Goal: Task Accomplishment & Management: Use online tool/utility

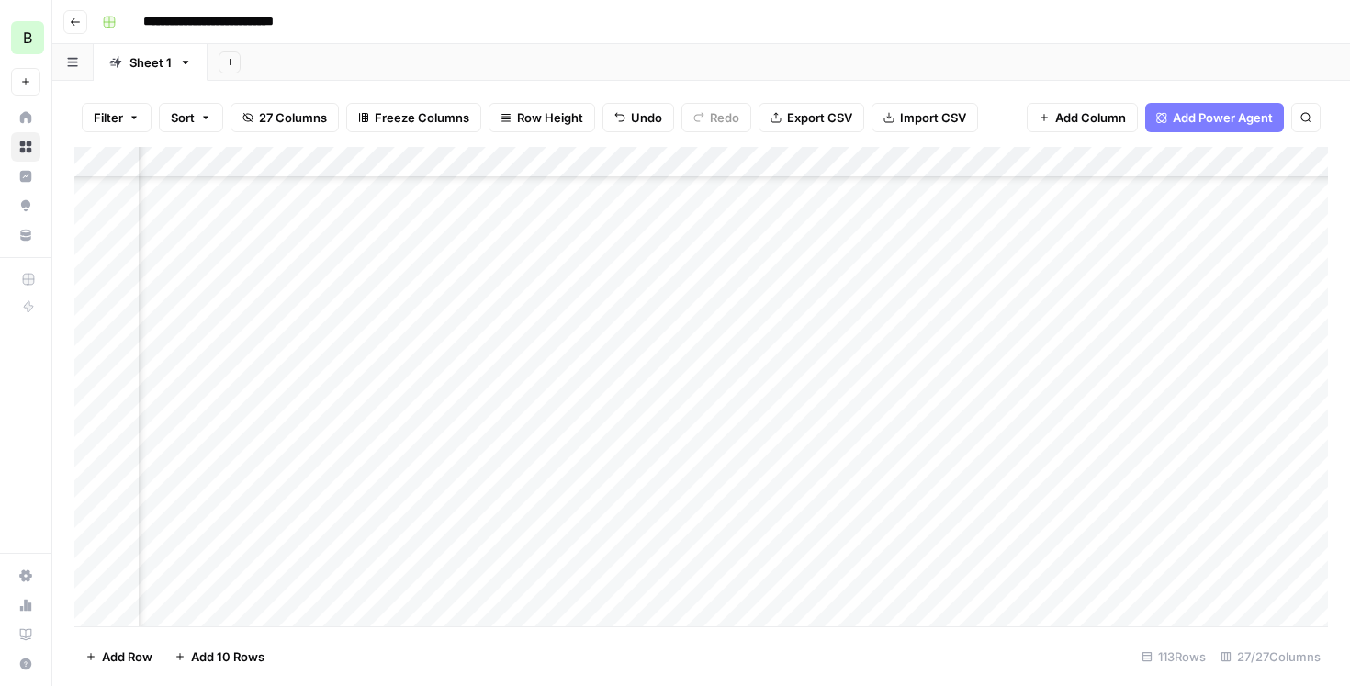
scroll to position [1026, 0]
click at [484, 385] on div "Add Column" at bounding box center [700, 386] width 1253 height 479
click at [714, 413] on div "Add Column" at bounding box center [700, 386] width 1253 height 479
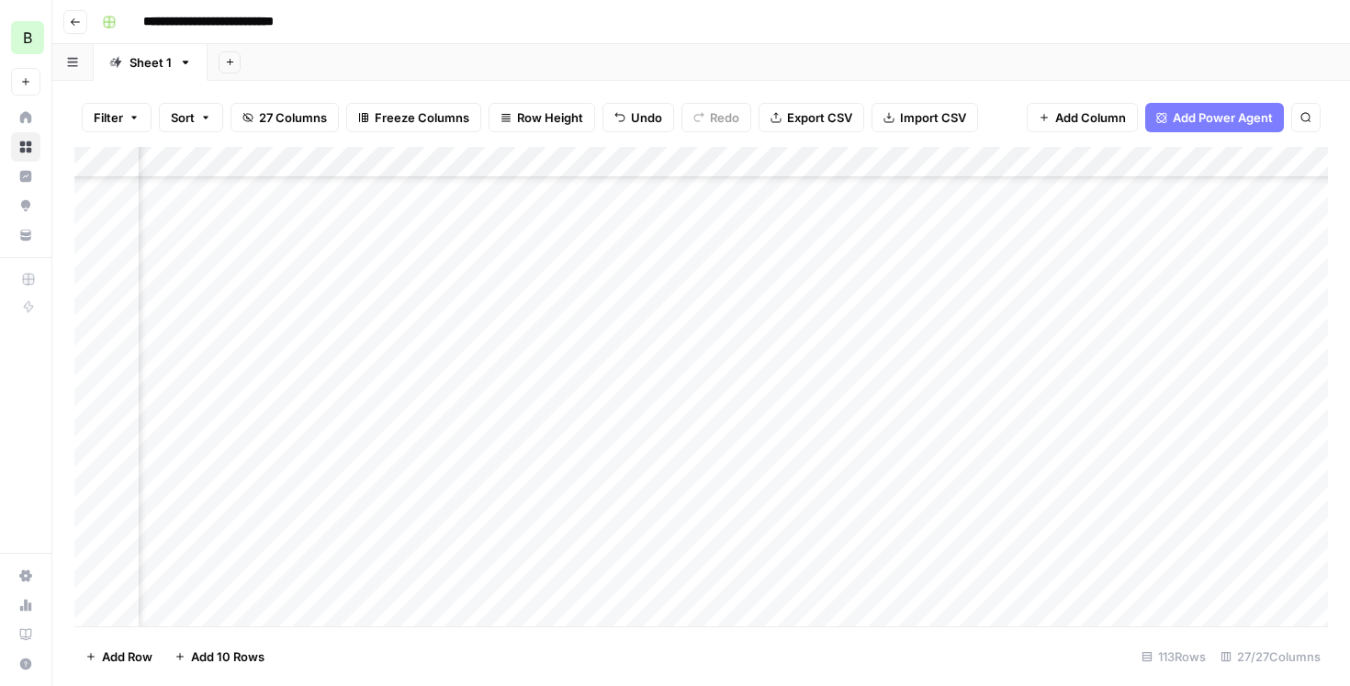
click at [645, 411] on div "Add Column" at bounding box center [700, 386] width 1253 height 479
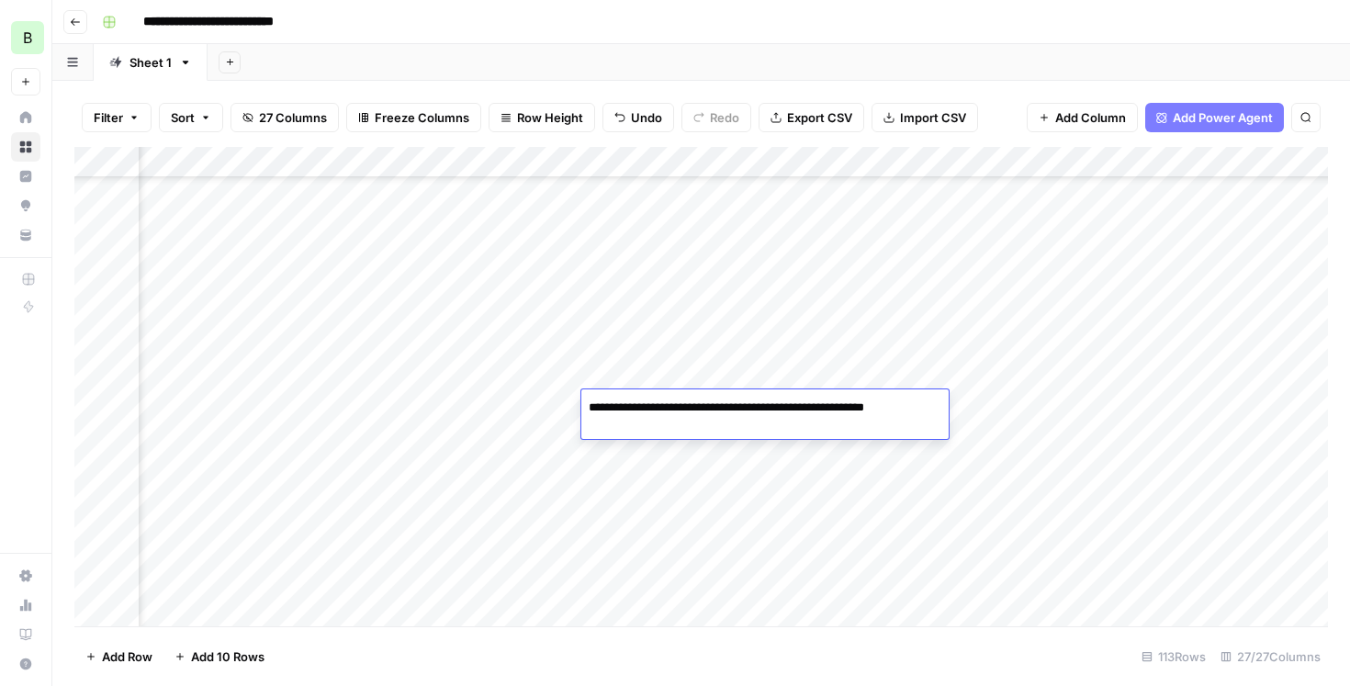
click at [690, 398] on textarea "**********" at bounding box center [757, 408] width 353 height 26
click at [648, 374] on div "Add Column" at bounding box center [700, 386] width 1253 height 479
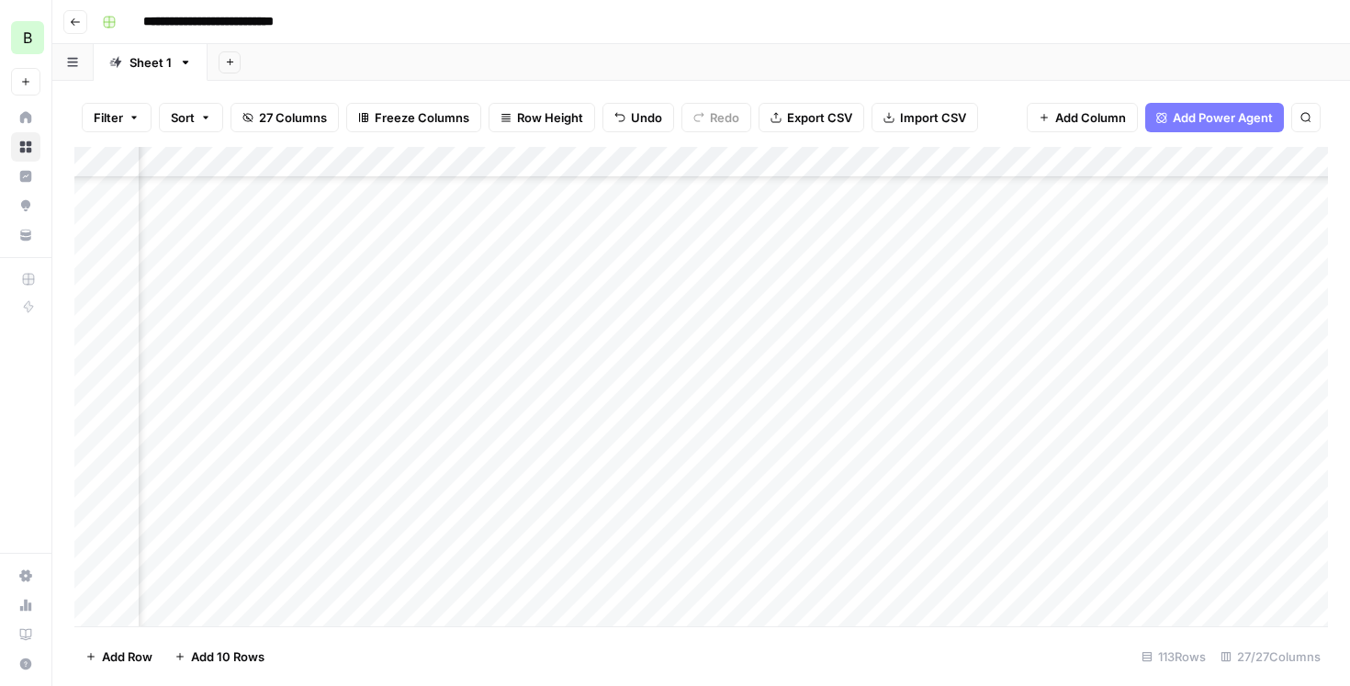
click at [648, 374] on div "Add Column" at bounding box center [700, 386] width 1253 height 479
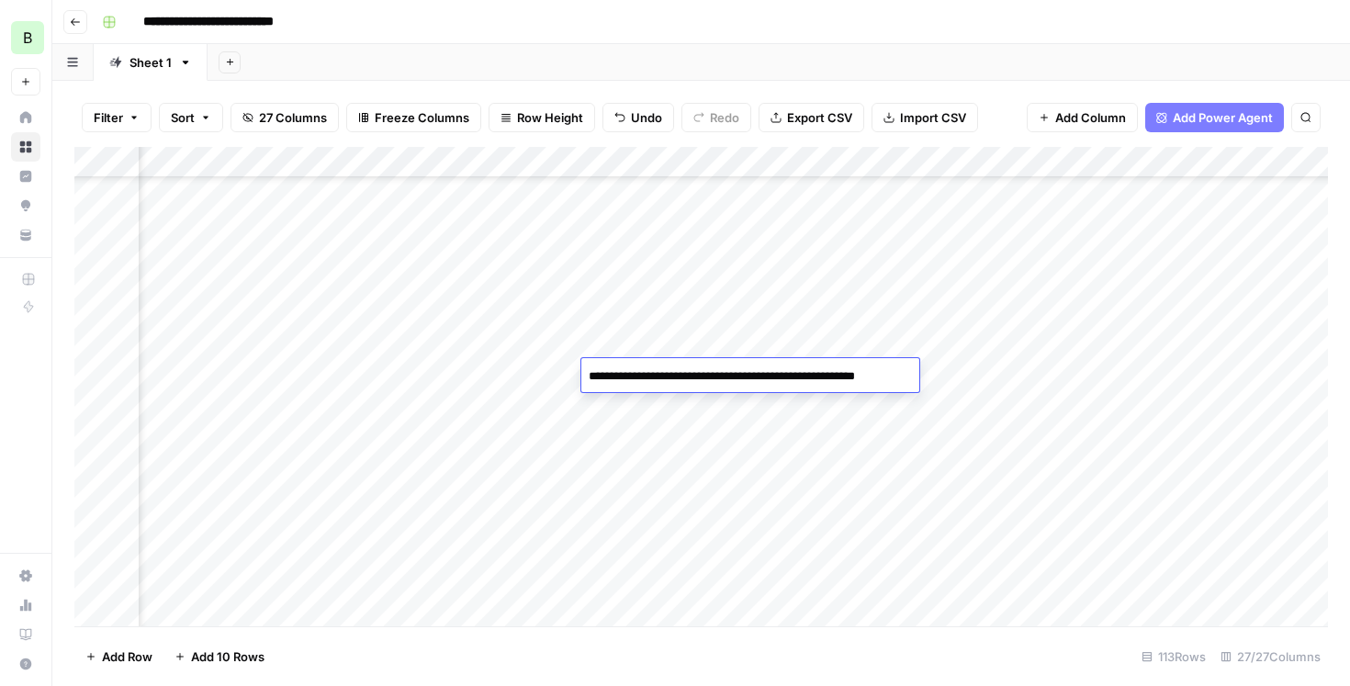
click at [652, 379] on textarea "**********" at bounding box center [749, 377] width 336 height 26
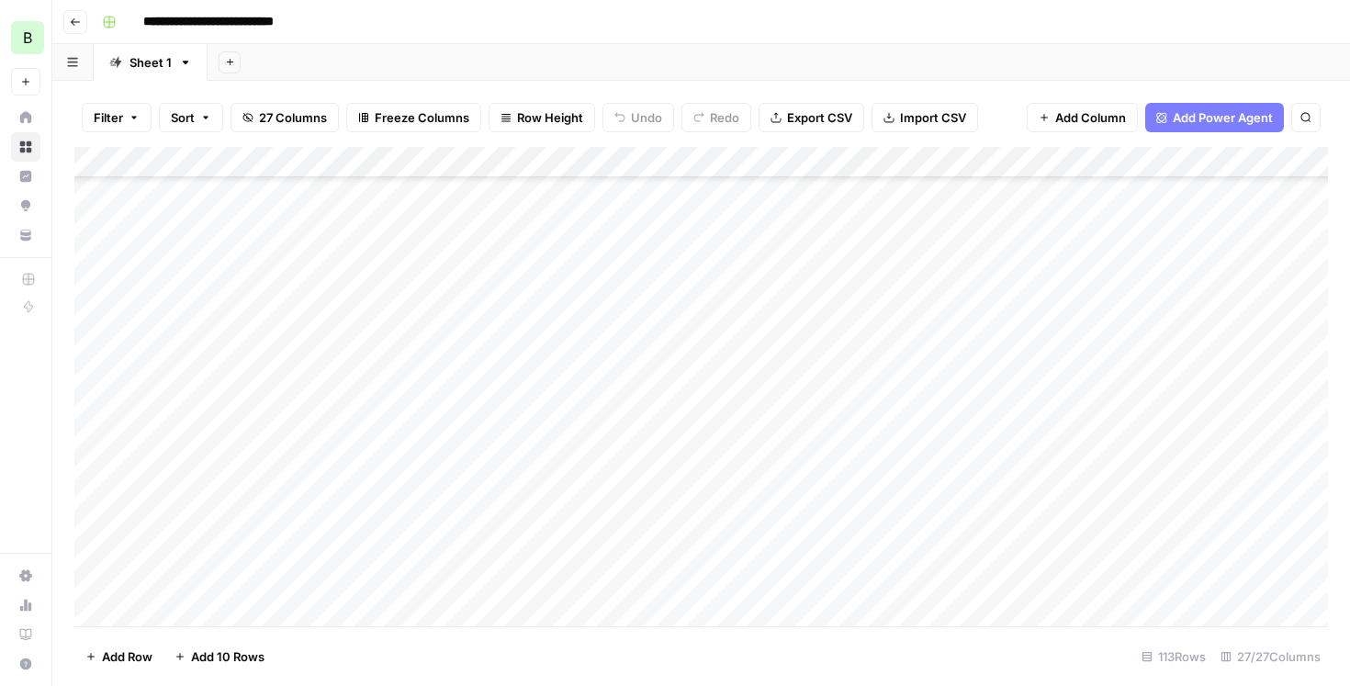
scroll to position [1517, 0]
click at [789, 264] on div "Add Column" at bounding box center [700, 386] width 1253 height 479
click at [604, 262] on div "Add Column" at bounding box center [700, 386] width 1253 height 479
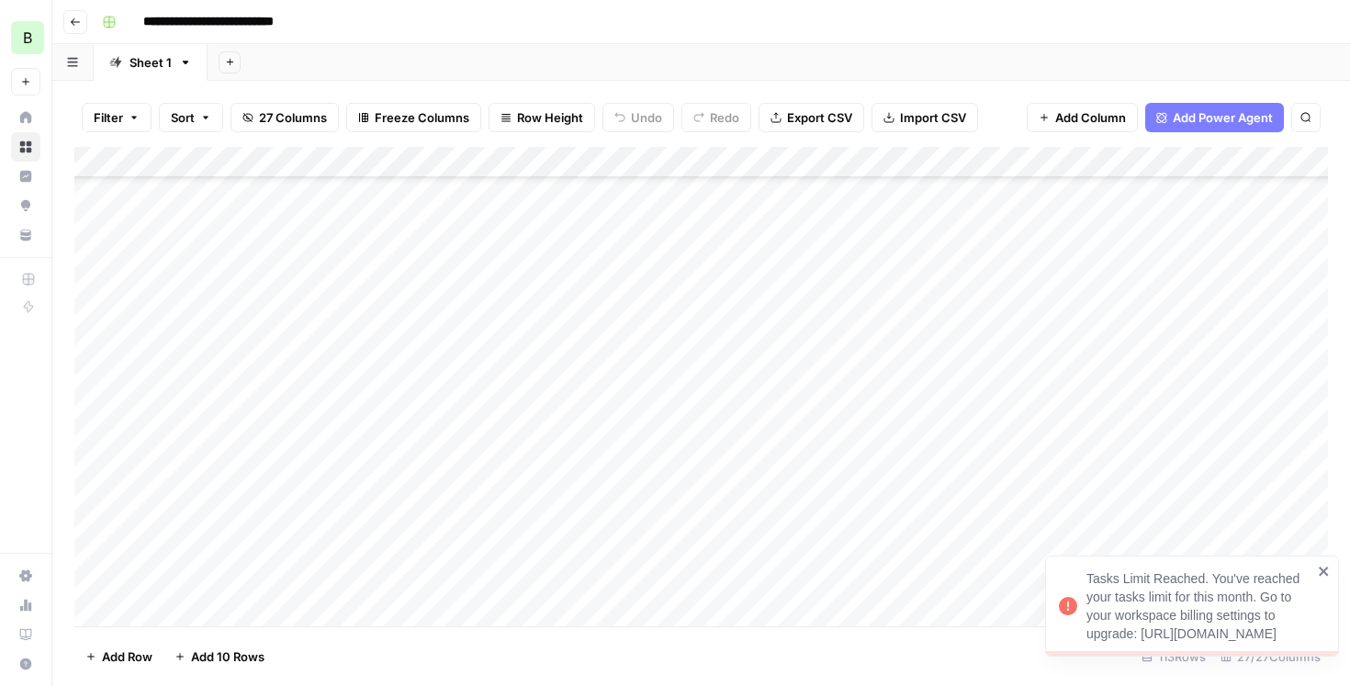
click at [775, 273] on div "Add Column" at bounding box center [700, 386] width 1253 height 479
click at [477, 267] on div "Add Column" at bounding box center [700, 386] width 1253 height 479
click at [779, 300] on div "Add Column" at bounding box center [700, 386] width 1253 height 479
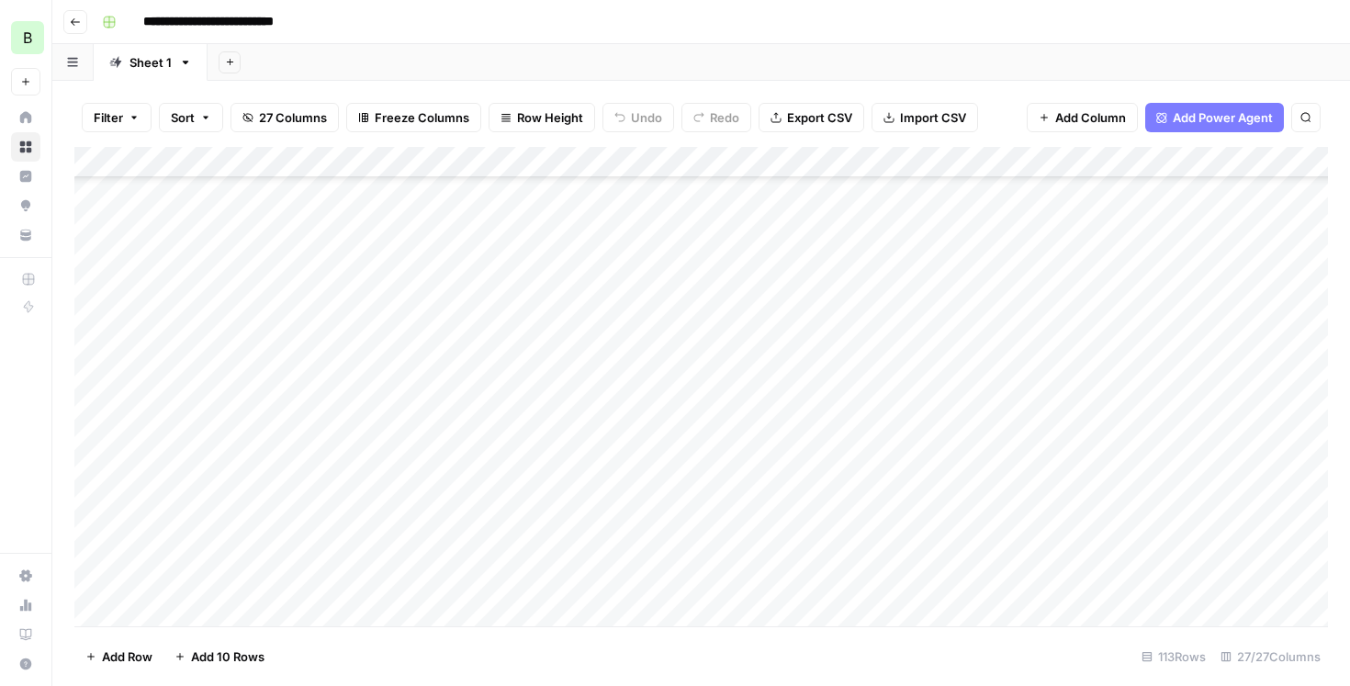
click at [790, 302] on div "Add Column" at bounding box center [700, 386] width 1253 height 479
click at [771, 274] on div "Add Column" at bounding box center [700, 386] width 1253 height 479
click at [768, 322] on div "Add Column" at bounding box center [700, 386] width 1253 height 479
click at [485, 305] on div "Add Column" at bounding box center [700, 386] width 1253 height 479
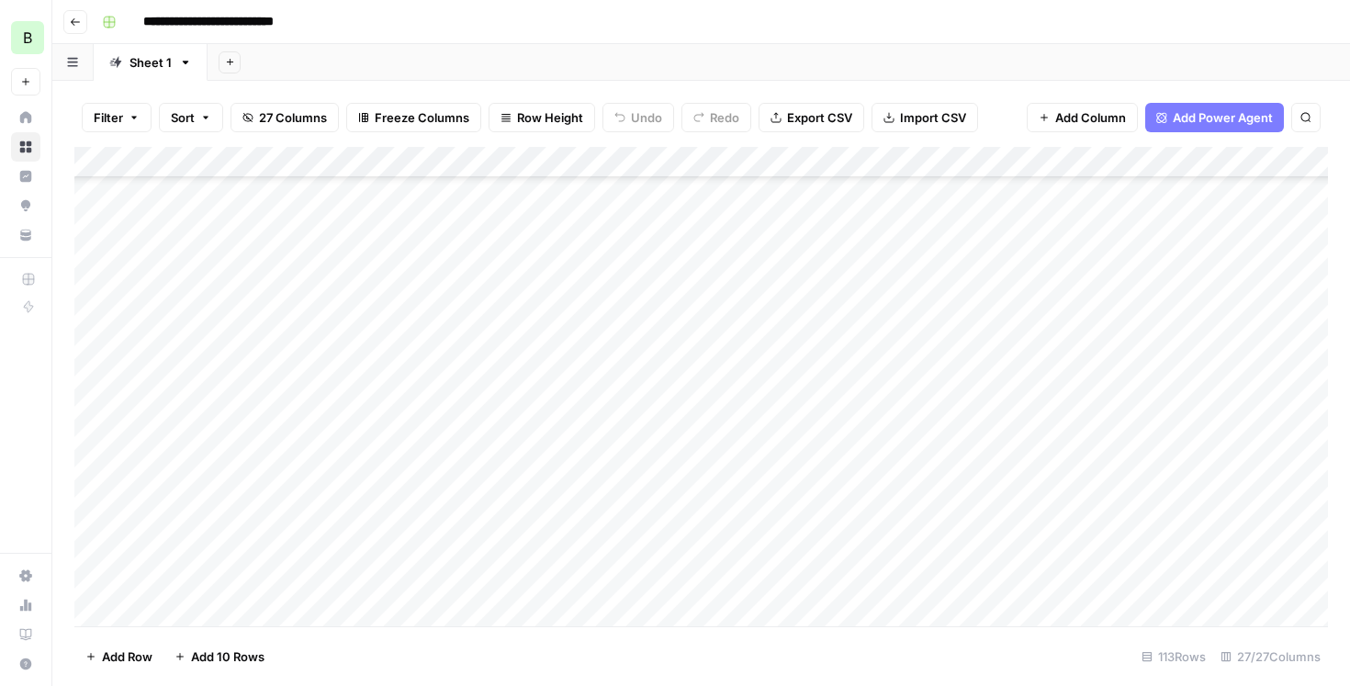
click at [766, 317] on div "Add Column" at bounding box center [700, 386] width 1253 height 479
click at [763, 328] on div "Add Column" at bounding box center [700, 386] width 1253 height 479
click at [765, 365] on div "Add Column" at bounding box center [700, 386] width 1253 height 479
click at [482, 364] on div "Add Column" at bounding box center [700, 386] width 1253 height 479
click at [779, 365] on div "Add Column" at bounding box center [700, 386] width 1253 height 479
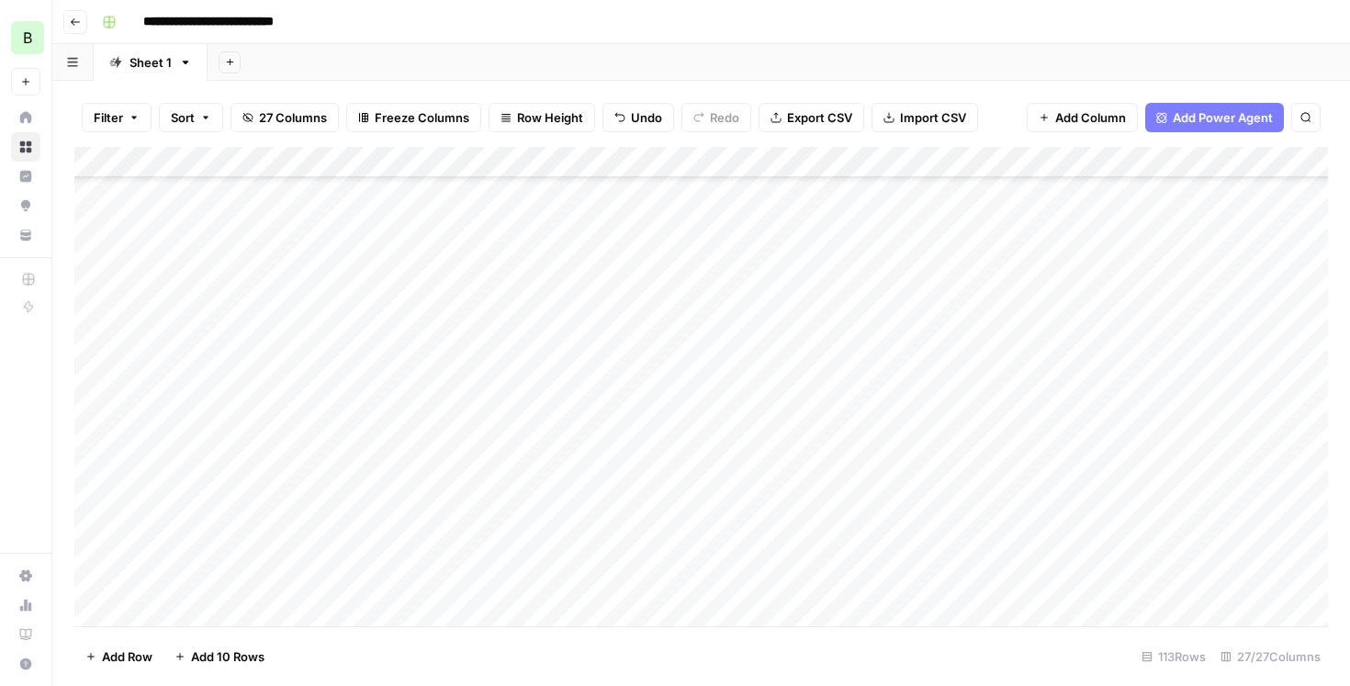
click at [767, 397] on div "Add Column" at bounding box center [700, 386] width 1253 height 479
click at [481, 399] on div "Add Column" at bounding box center [700, 386] width 1253 height 479
click at [489, 305] on div "Add Column" at bounding box center [700, 386] width 1253 height 479
click at [737, 396] on div "Add Column" at bounding box center [700, 386] width 1253 height 479
click at [750, 423] on div "Add Column" at bounding box center [700, 386] width 1253 height 479
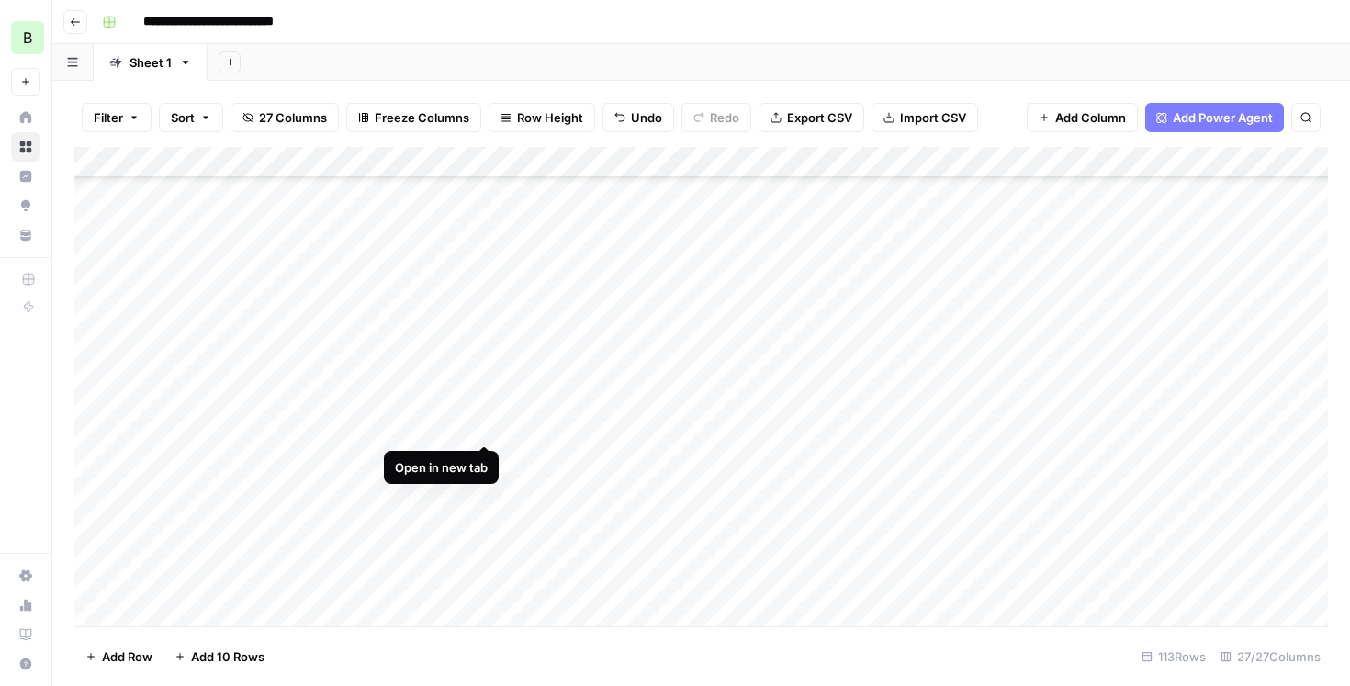
click at [484, 424] on div "Add Column" at bounding box center [700, 386] width 1253 height 479
